Goal: Transaction & Acquisition: Purchase product/service

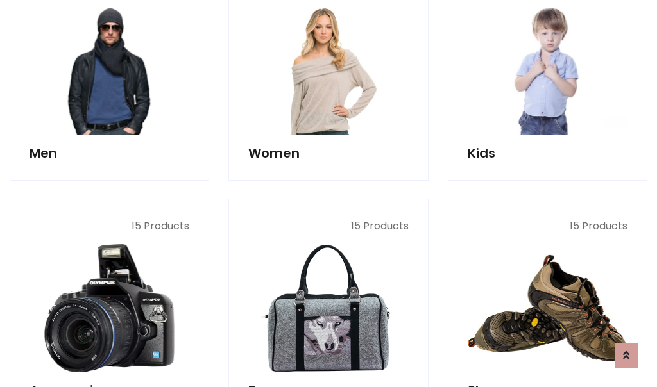
scroll to position [931, 0]
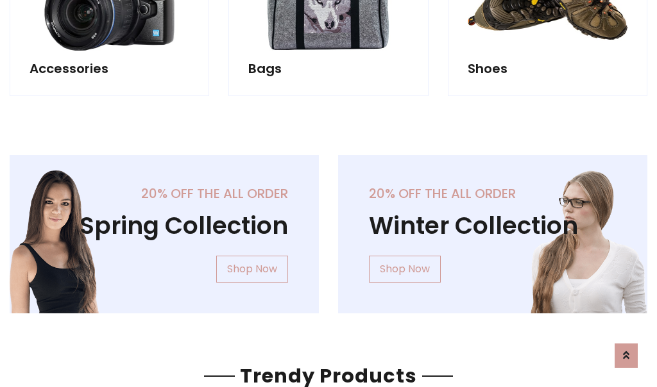
click at [328, 229] on div "20% off the all order Winter Collection Shop Now" at bounding box center [492, 244] width 328 height 179
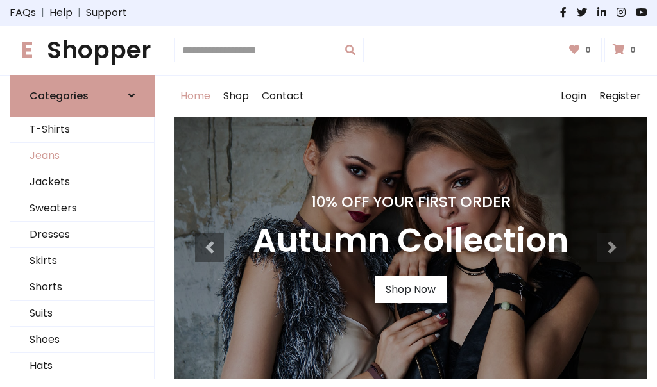
click at [82, 156] on link "Jeans" at bounding box center [82, 156] width 144 height 26
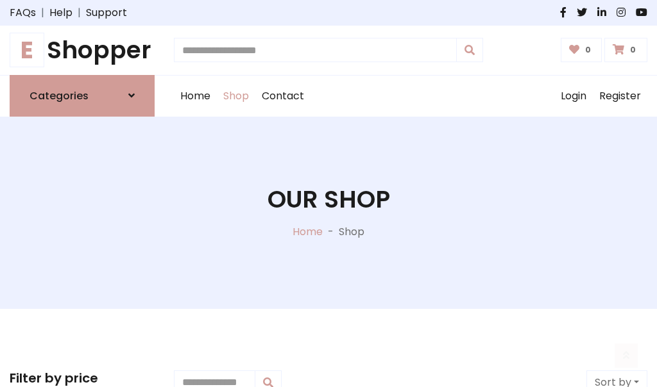
scroll to position [405, 0]
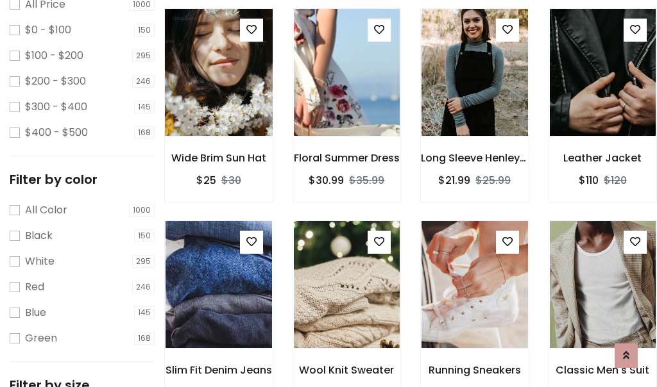
click at [218, 100] on img at bounding box center [219, 73] width 128 height 308
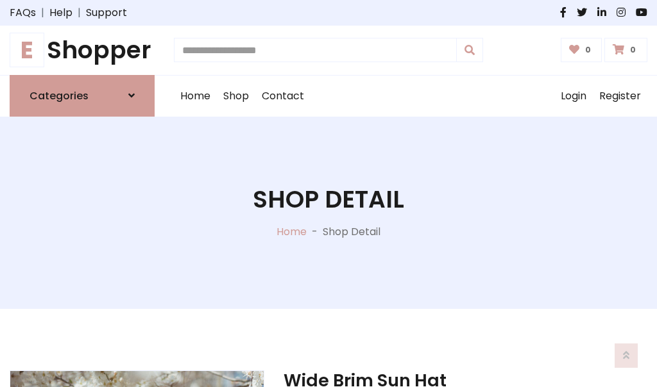
scroll to position [138, 0]
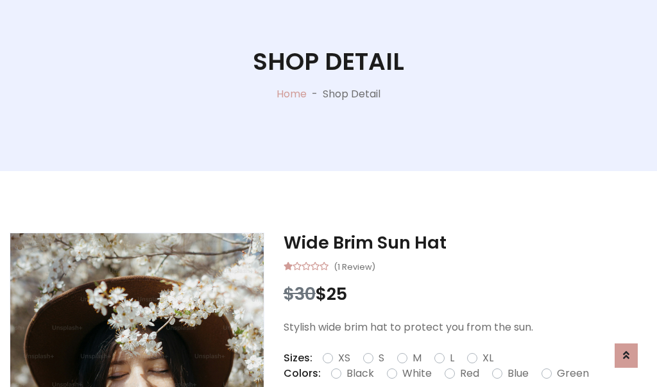
click at [468, 374] on label "Red" at bounding box center [469, 373] width 19 height 15
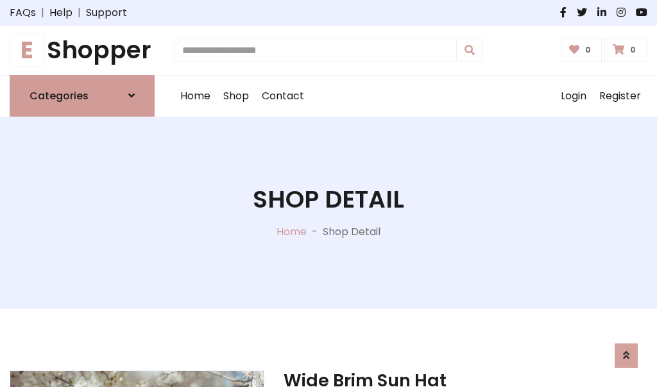
scroll to position [138, 0]
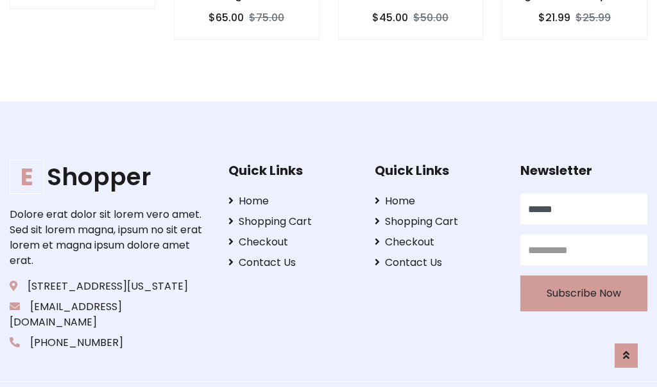
type input "******"
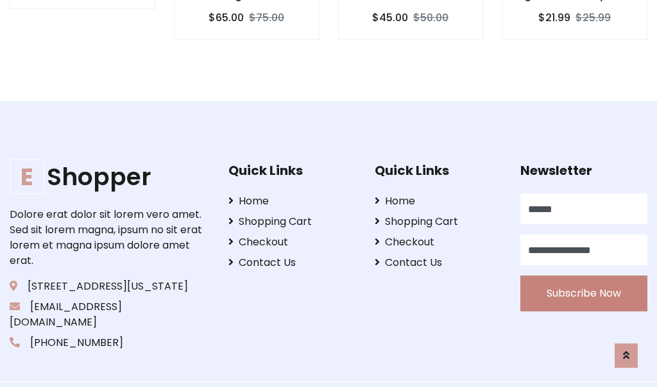
type input "**********"
click at [584, 278] on button "Subscribe Now" at bounding box center [583, 294] width 127 height 36
